Goal: Information Seeking & Learning: Learn about a topic

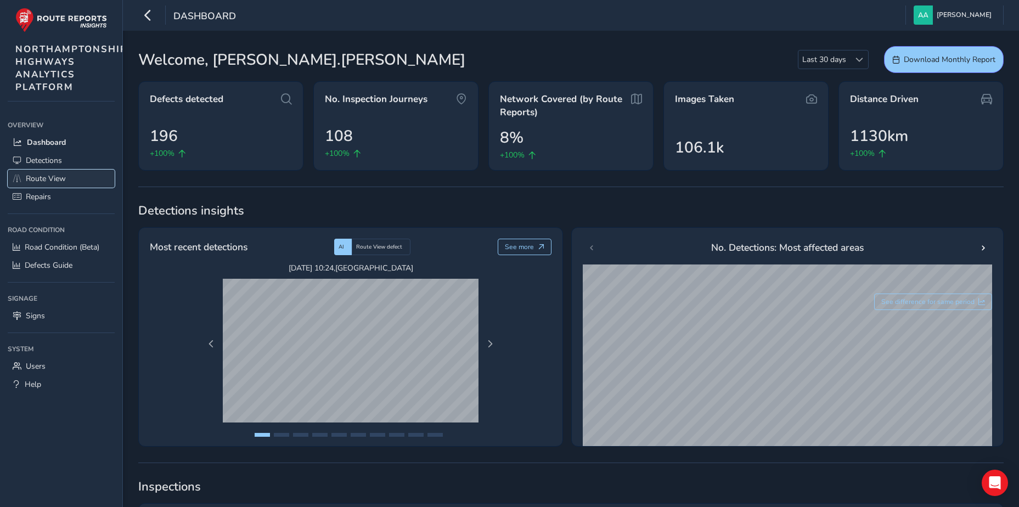
click at [46, 175] on span "Route View" at bounding box center [46, 178] width 40 height 10
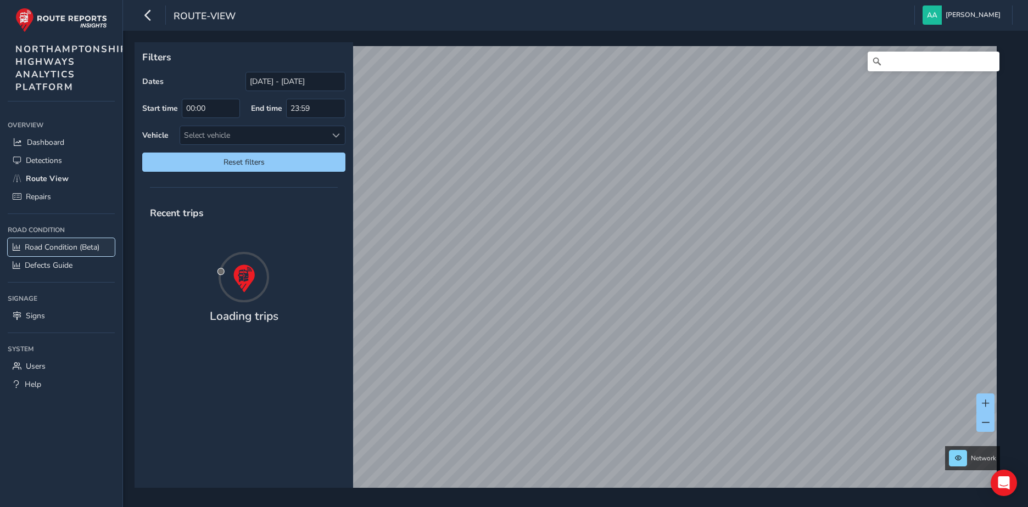
click at [42, 248] on span "Road Condition (Beta)" at bounding box center [62, 247] width 75 height 10
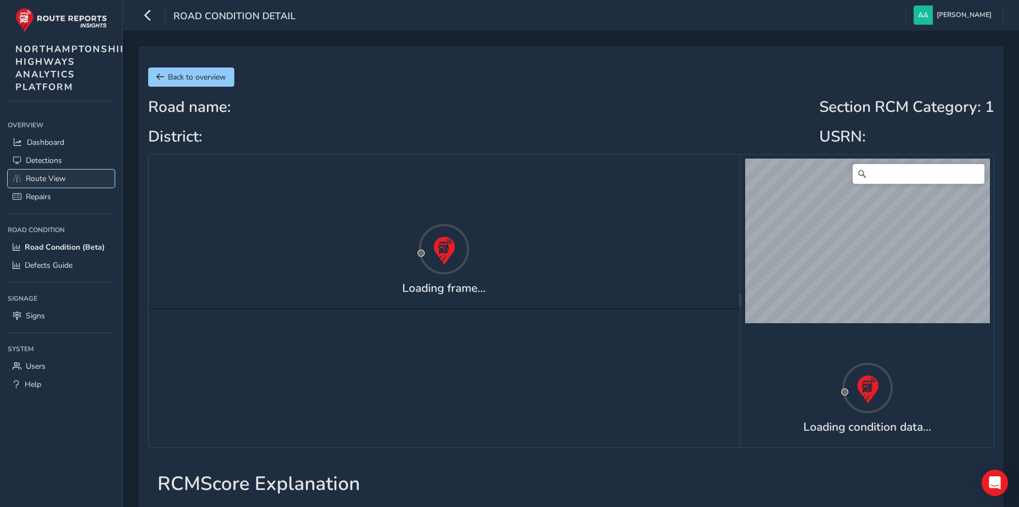
click at [41, 181] on span "Route View" at bounding box center [46, 178] width 40 height 10
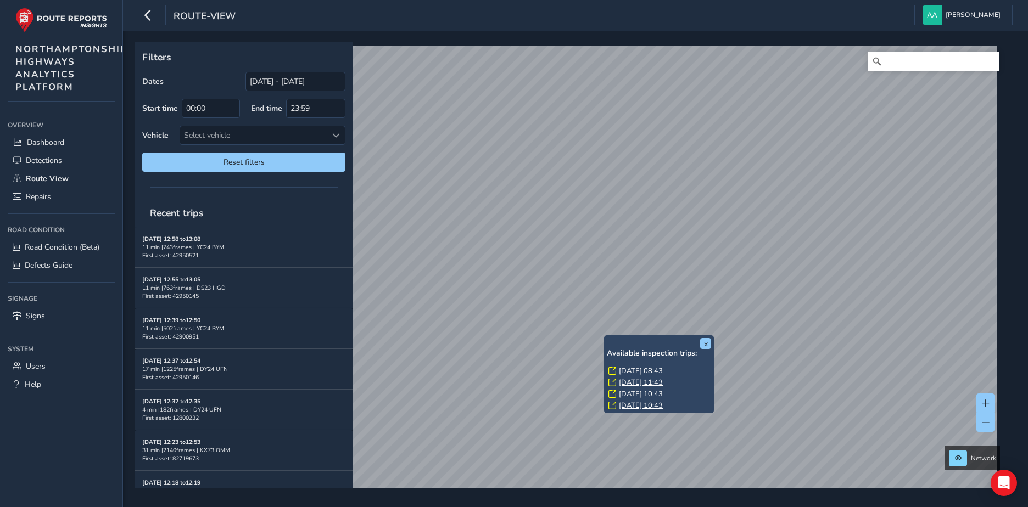
click at [646, 370] on link "[DATE] 08:43" at bounding box center [641, 371] width 44 height 10
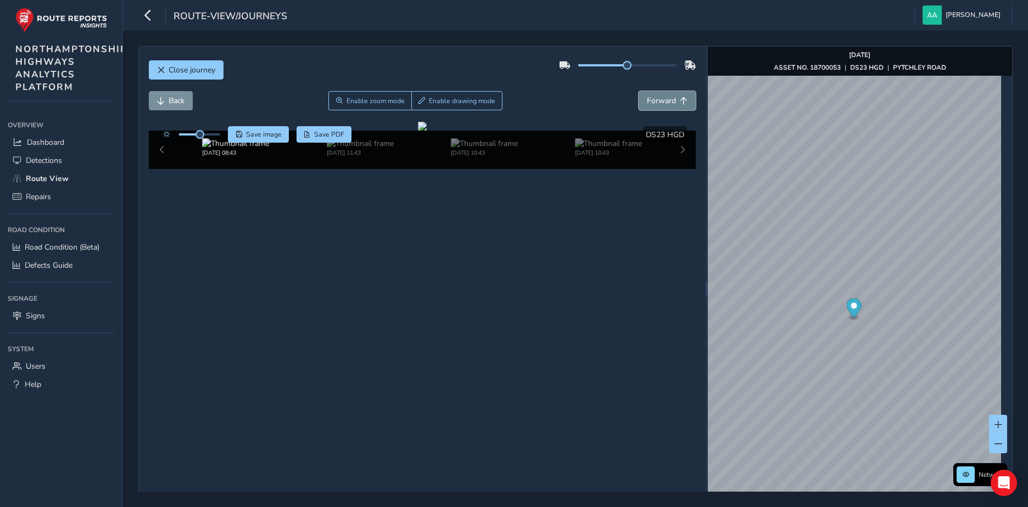
click at [651, 104] on span "Forward" at bounding box center [661, 101] width 29 height 10
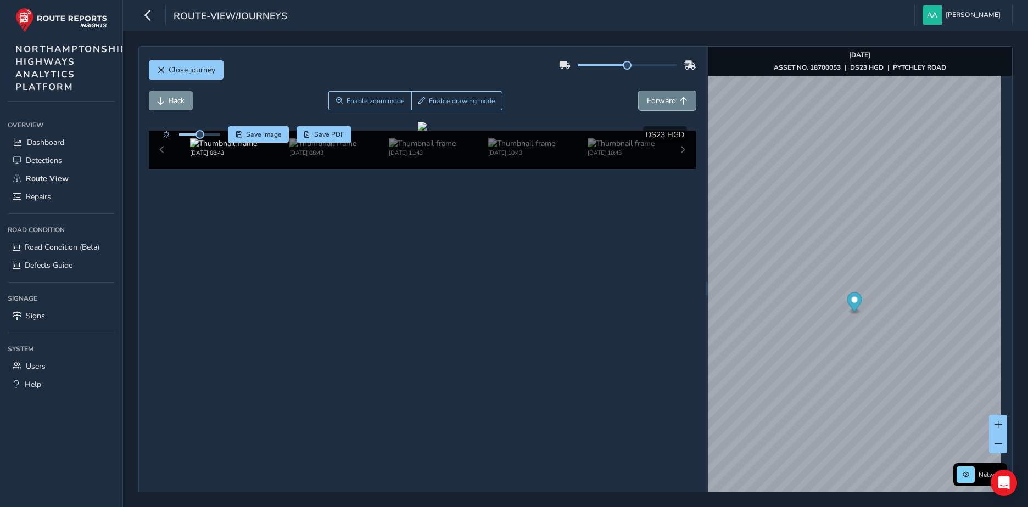
click at [651, 104] on span "Forward" at bounding box center [661, 101] width 29 height 10
click at [418, 131] on div at bounding box center [422, 126] width 9 height 9
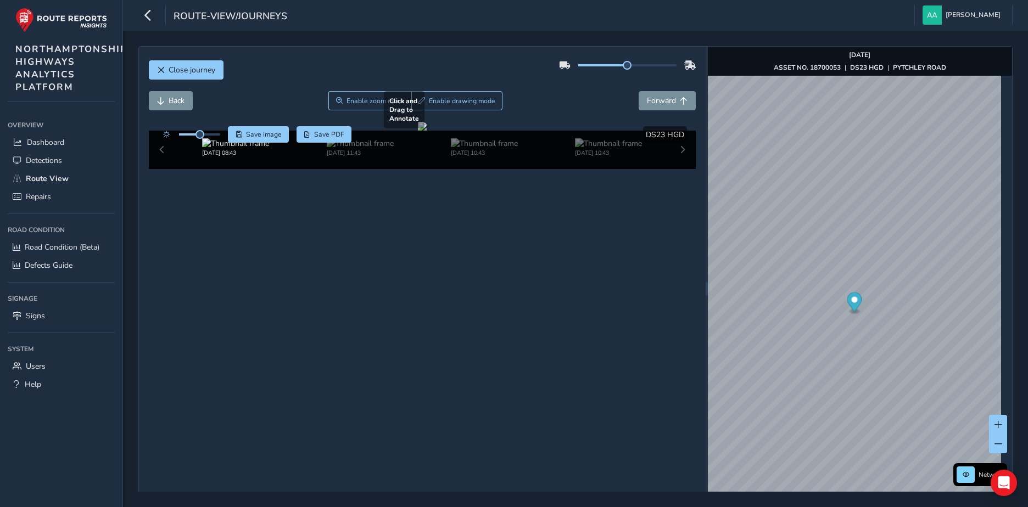
click at [418, 131] on div at bounding box center [422, 126] width 9 height 9
drag, startPoint x: 371, startPoint y: 318, endPoint x: 346, endPoint y: 323, distance: 25.3
click at [418, 131] on div at bounding box center [422, 126] width 9 height 9
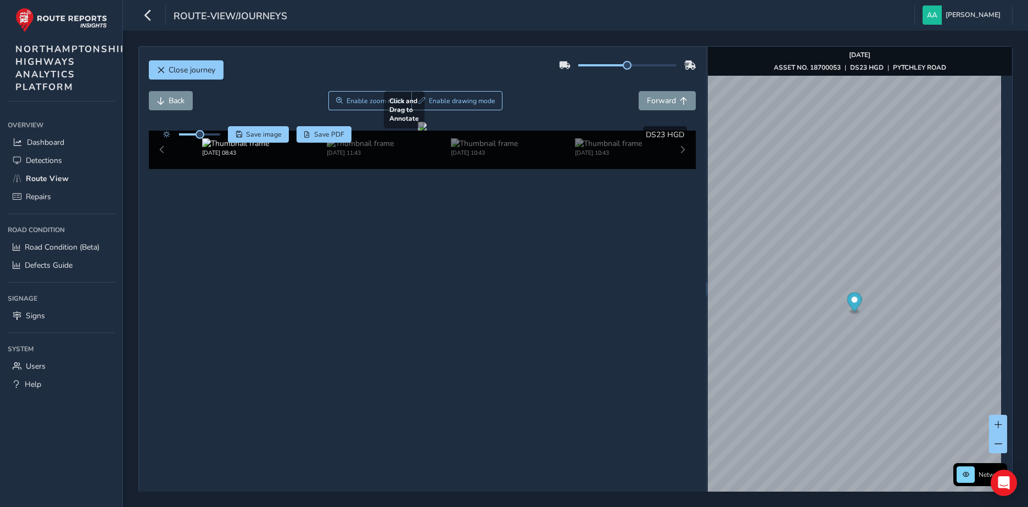
drag, startPoint x: 364, startPoint y: 327, endPoint x: 444, endPoint y: 312, distance: 81.0
click at [427, 131] on div at bounding box center [422, 126] width 9 height 9
click at [175, 99] on span "Back" at bounding box center [177, 101] width 16 height 10
click at [347, 99] on span "Enable zoom mode" at bounding box center [375, 101] width 58 height 9
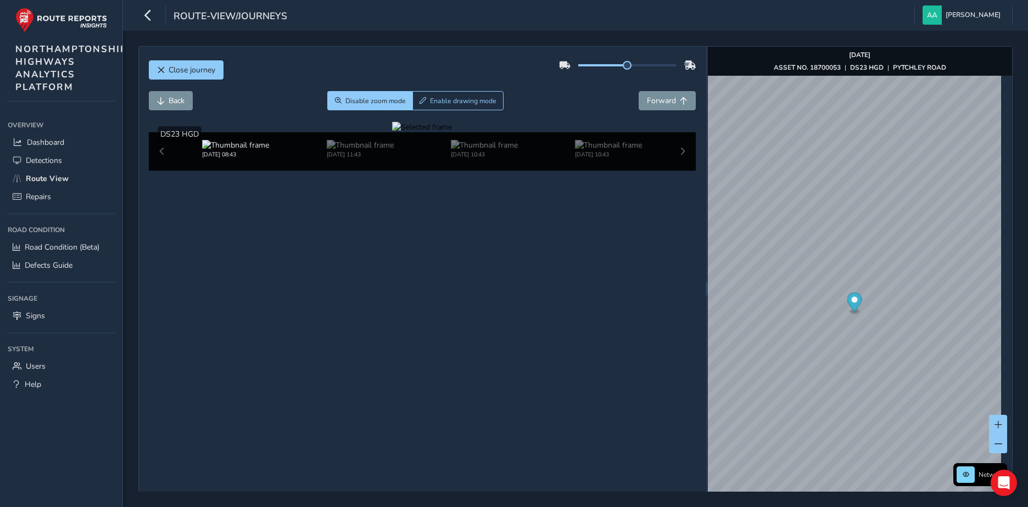
click at [392, 132] on div at bounding box center [422, 127] width 60 height 10
click at [443, 99] on span "Enable drawing mode" at bounding box center [463, 101] width 66 height 9
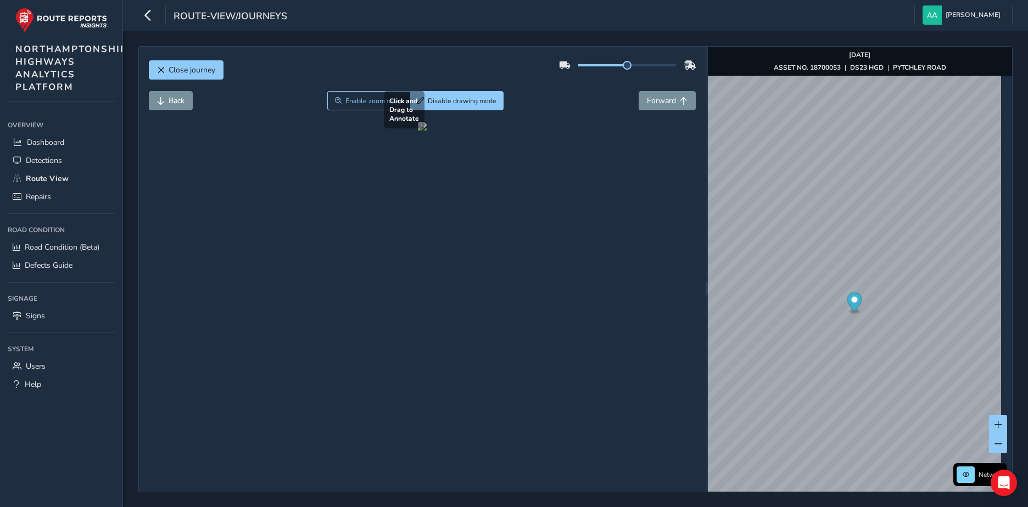
drag, startPoint x: 332, startPoint y: 346, endPoint x: 425, endPoint y: 239, distance: 142.4
click at [425, 131] on div at bounding box center [422, 126] width 9 height 9
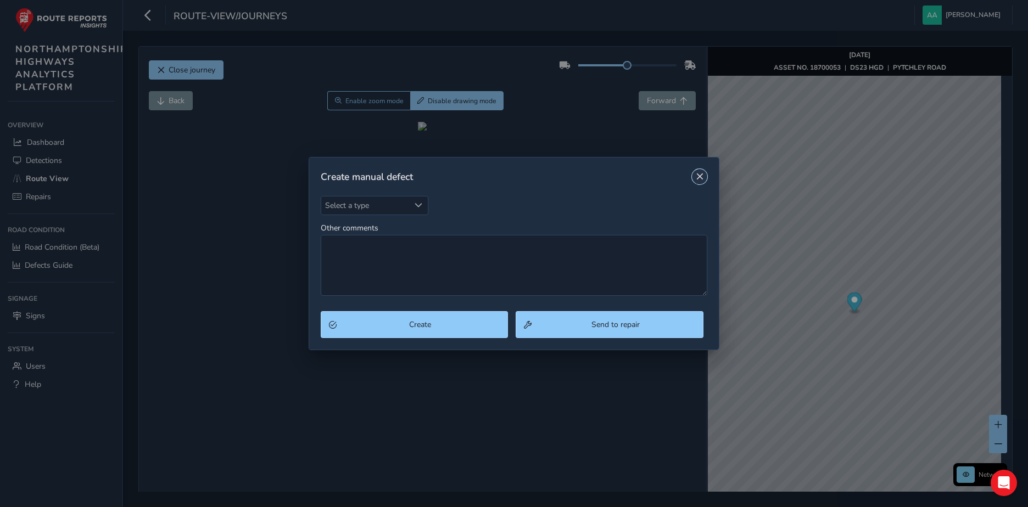
click at [695, 176] on span "Close" at bounding box center [699, 177] width 8 height 8
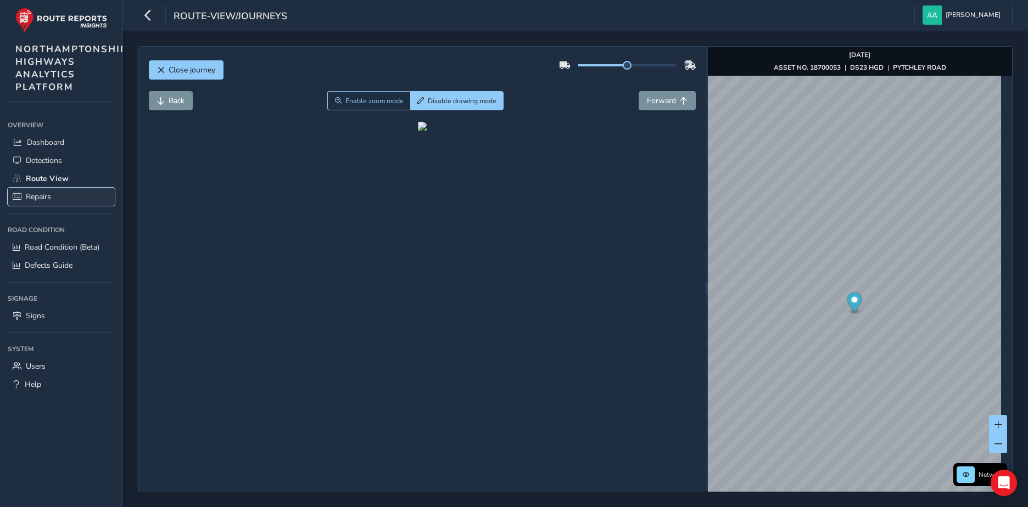
click at [40, 199] on span "Repairs" at bounding box center [38, 197] width 25 height 10
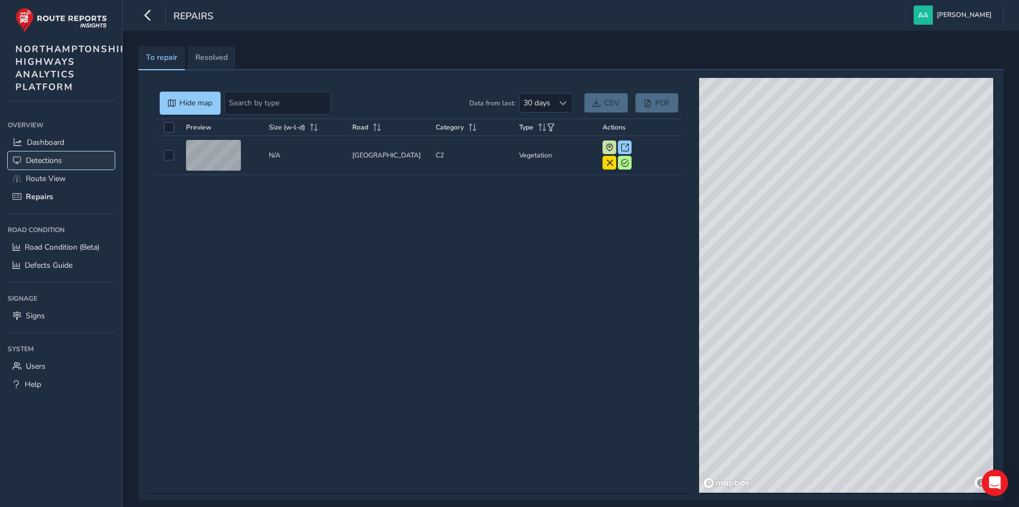
click at [47, 160] on span "Detections" at bounding box center [44, 160] width 36 height 10
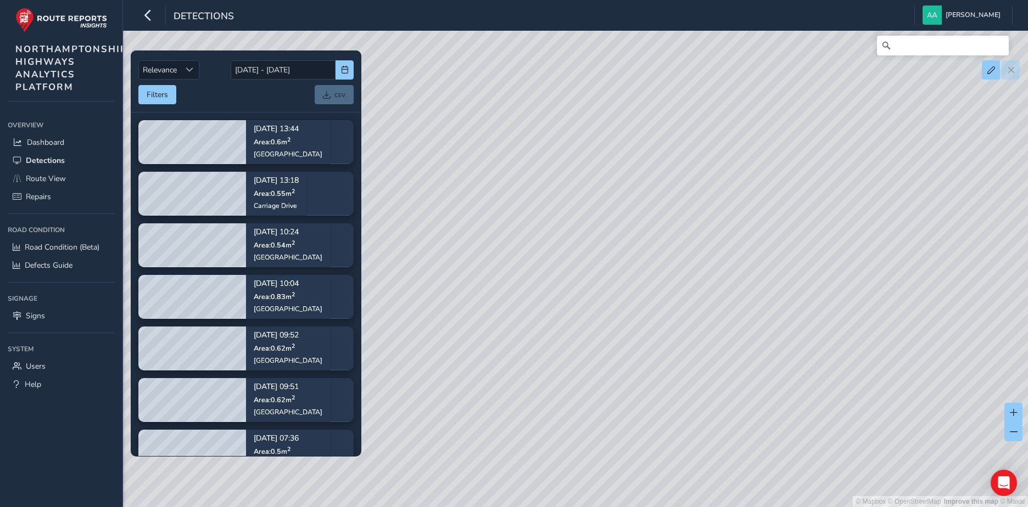
drag, startPoint x: 646, startPoint y: 131, endPoint x: 648, endPoint y: 423, distance: 292.6
click at [646, 440] on div "© Mapbox © OpenStreetMap Improve this map © Maxar" at bounding box center [514, 253] width 1028 height 507
drag, startPoint x: 583, startPoint y: 220, endPoint x: 629, endPoint y: 368, distance: 155.4
click at [629, 367] on div "© Mapbox © OpenStreetMap Improve this map © Maxar" at bounding box center [514, 253] width 1028 height 507
drag, startPoint x: 603, startPoint y: 283, endPoint x: 615, endPoint y: 381, distance: 99.0
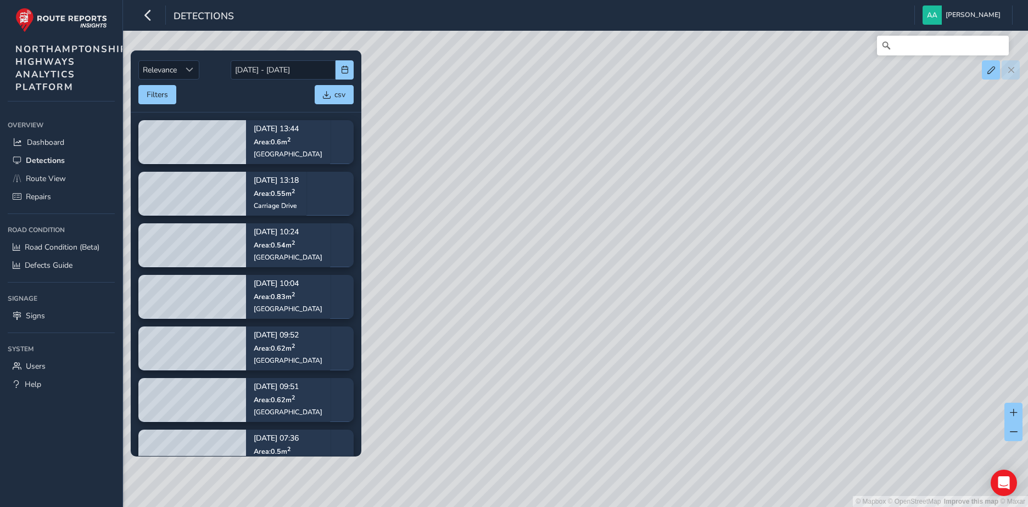
click at [615, 381] on div "© Mapbox © OpenStreetMap Improve this map © Maxar" at bounding box center [514, 253] width 1028 height 507
drag, startPoint x: 515, startPoint y: 187, endPoint x: 515, endPoint y: 285, distance: 98.3
click at [515, 285] on div "© Mapbox © OpenStreetMap Improve this map © Maxar" at bounding box center [514, 253] width 1028 height 507
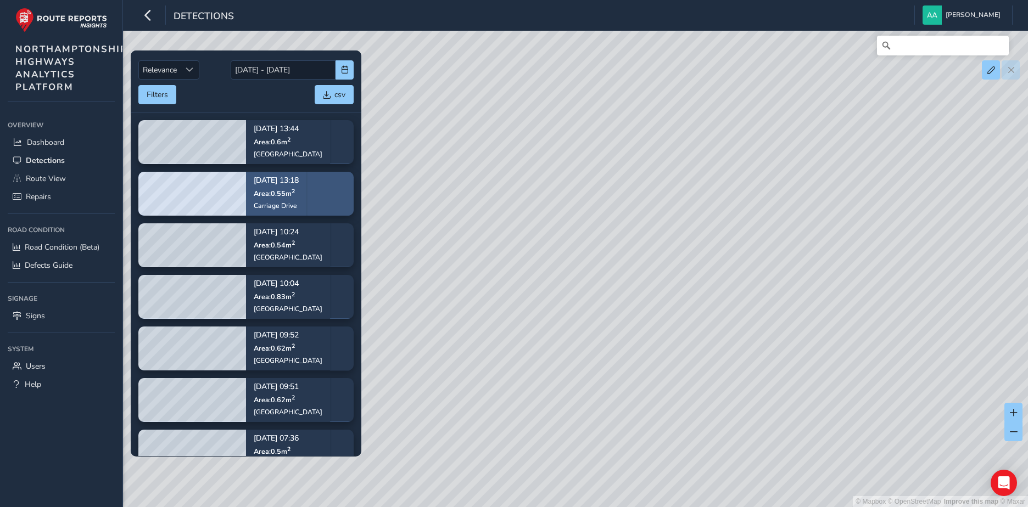
click at [282, 191] on span "Area: 0.55 m 2" at bounding box center [274, 193] width 41 height 9
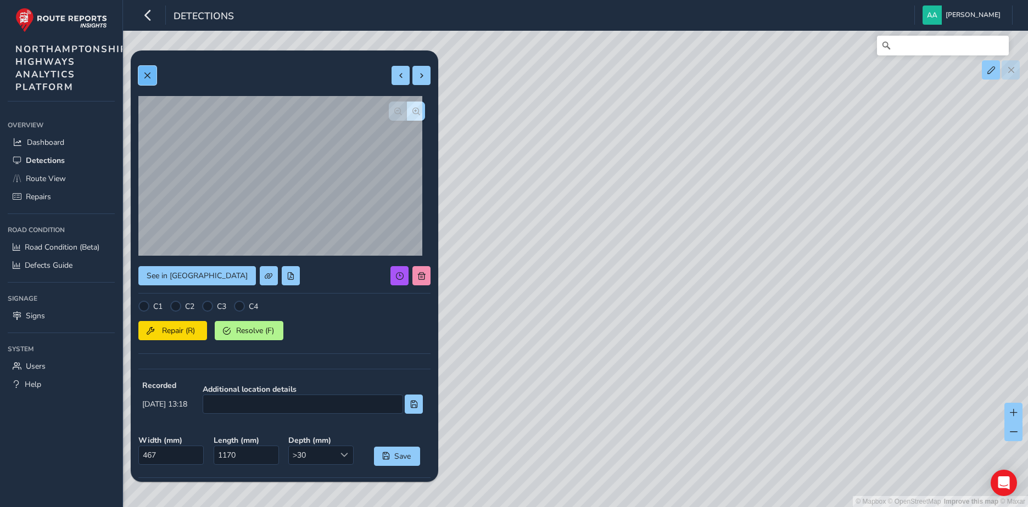
click at [147, 77] on span at bounding box center [147, 76] width 8 height 8
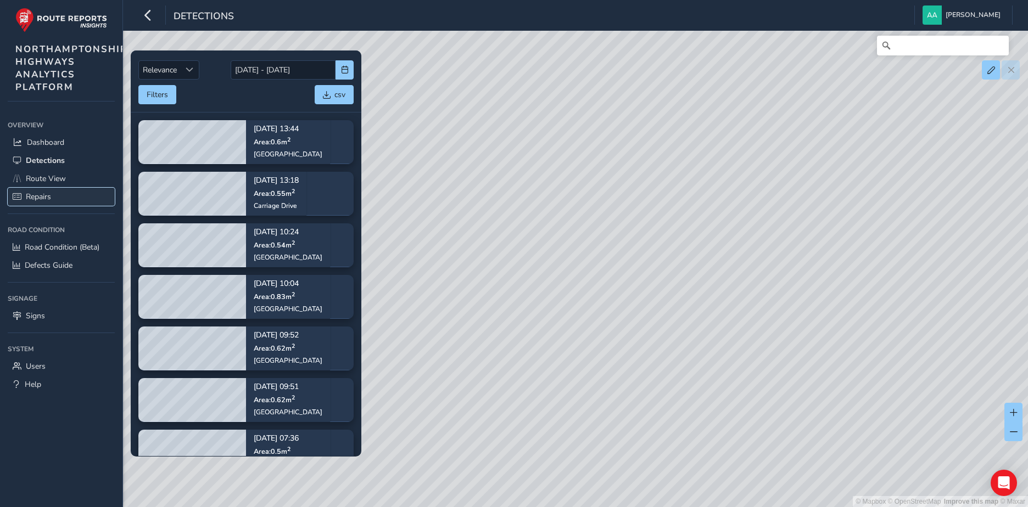
click at [38, 195] on span "Repairs" at bounding box center [38, 197] width 25 height 10
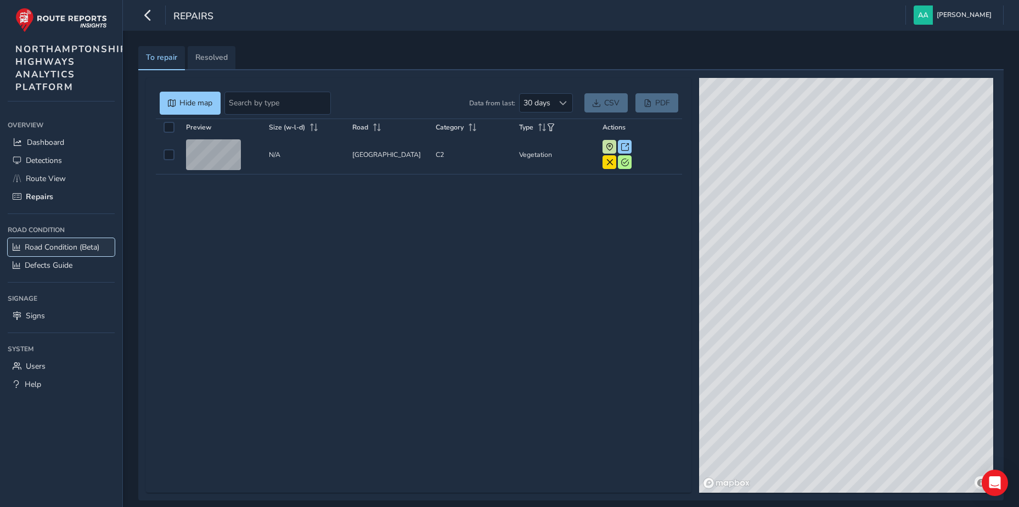
click at [71, 246] on span "Road Condition (Beta)" at bounding box center [62, 247] width 75 height 10
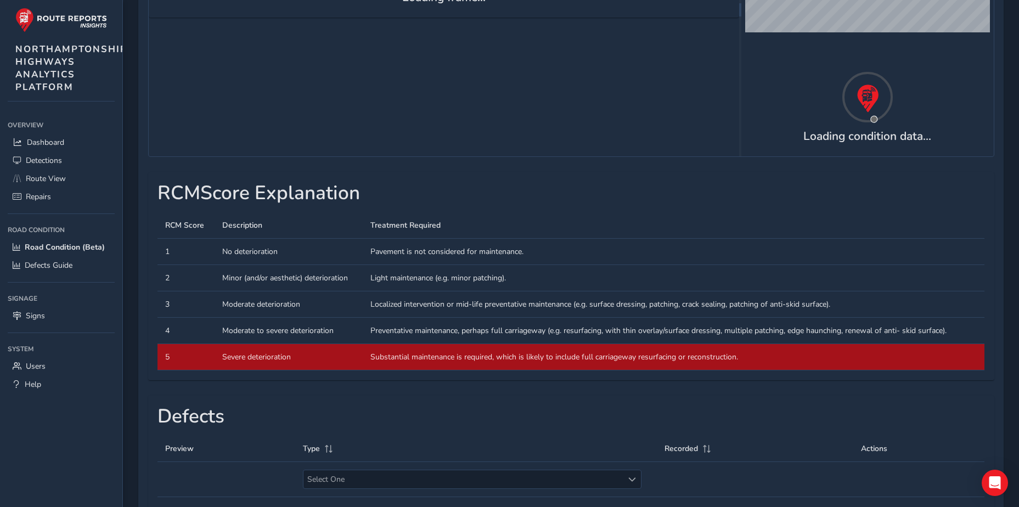
scroll to position [260, 0]
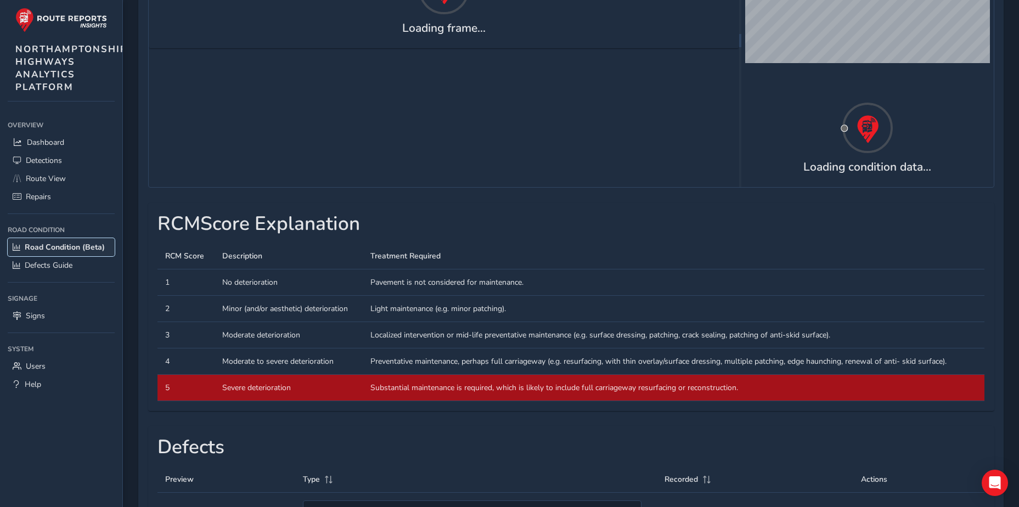
click at [47, 245] on span "Road Condition (Beta)" at bounding box center [65, 247] width 80 height 10
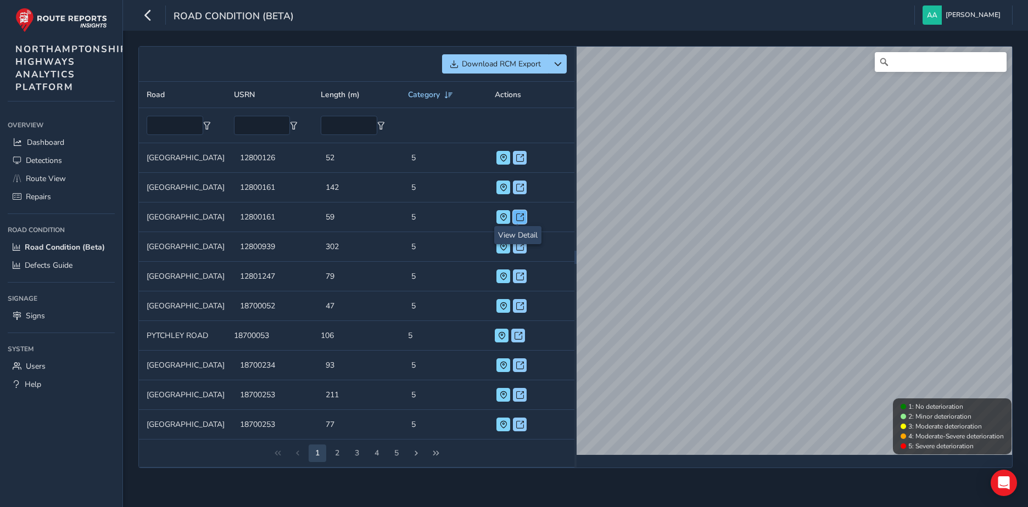
click at [519, 214] on span at bounding box center [520, 218] width 8 height 8
